Goal: Task Accomplishment & Management: Complete application form

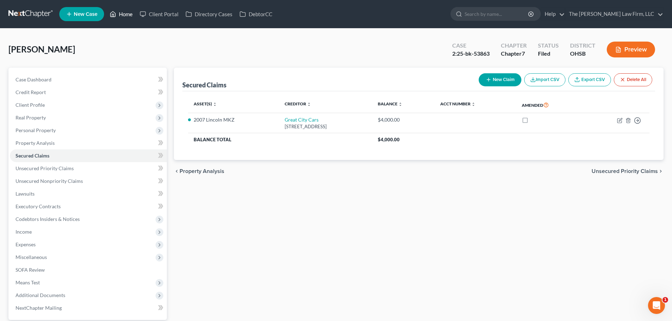
drag, startPoint x: 122, startPoint y: 14, endPoint x: 132, endPoint y: 23, distance: 12.5
click at [122, 14] on link "Home" at bounding box center [121, 14] width 30 height 13
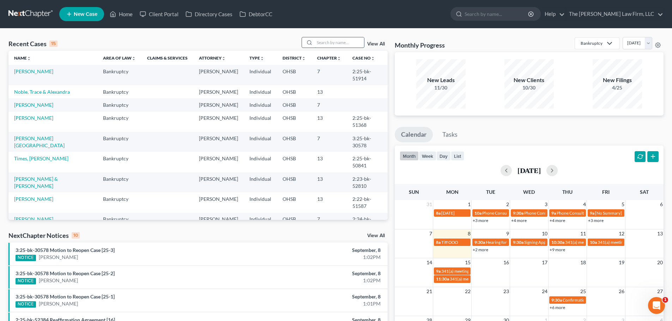
click at [338, 41] on input "search" at bounding box center [339, 42] width 49 height 10
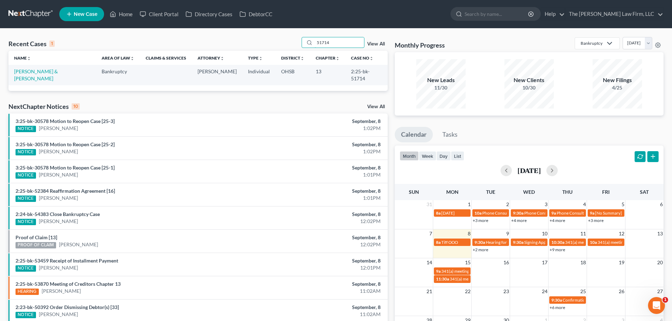
drag, startPoint x: 336, startPoint y: 45, endPoint x: 264, endPoint y: 50, distance: 72.1
click at [264, 50] on div "Recent Cases 1 51714 View All" at bounding box center [197, 44] width 379 height 14
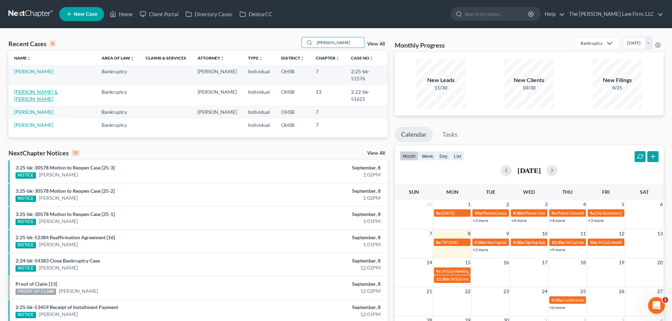
type input "[PERSON_NAME]"
click at [34, 89] on link "[PERSON_NAME] & [PERSON_NAME]" at bounding box center [36, 95] width 44 height 13
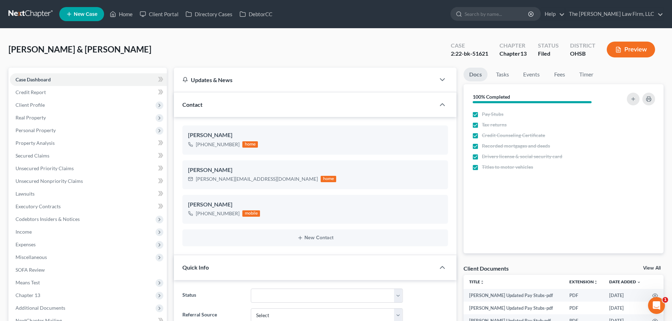
scroll to position [2236, 0]
click at [36, 106] on span "Client Profile" at bounding box center [30, 105] width 29 height 6
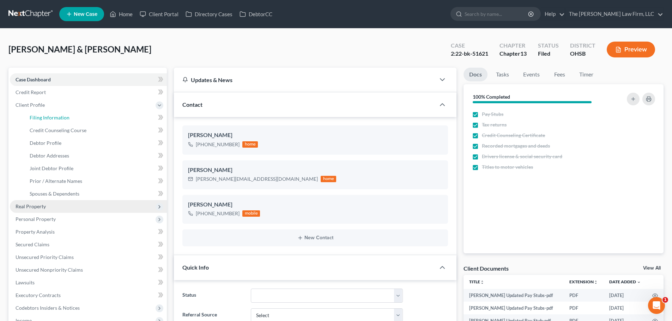
click at [41, 118] on span "Filing Information" at bounding box center [50, 118] width 40 height 6
select select "1"
select select "3"
select select "62"
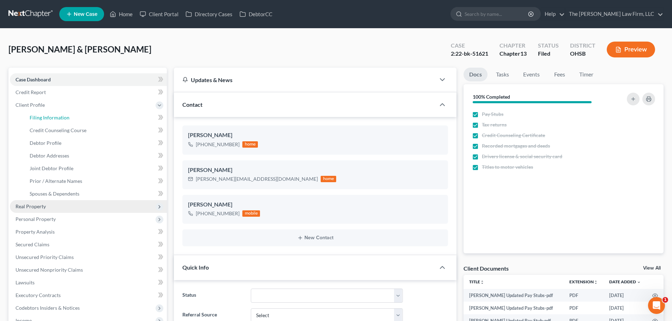
select select "0"
select select "36"
